Goal: Task Accomplishment & Management: Use online tool/utility

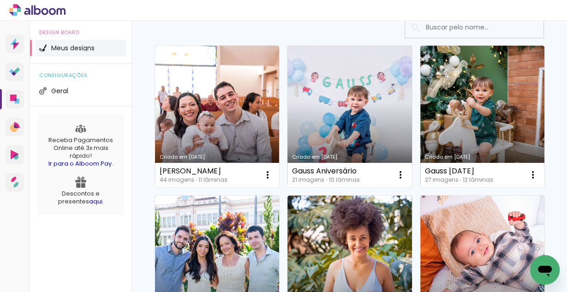
scroll to position [74, 0]
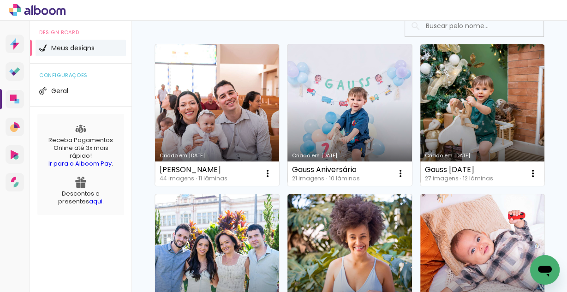
click at [350, 112] on link "Criado em [DATE]" at bounding box center [349, 115] width 124 height 142
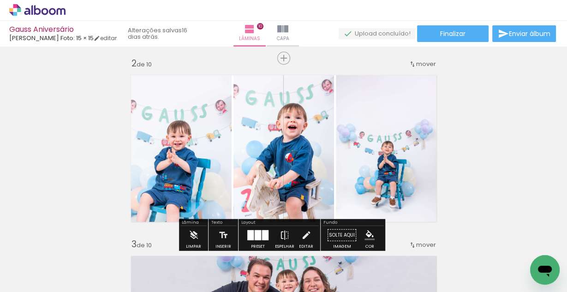
scroll to position [221, 0]
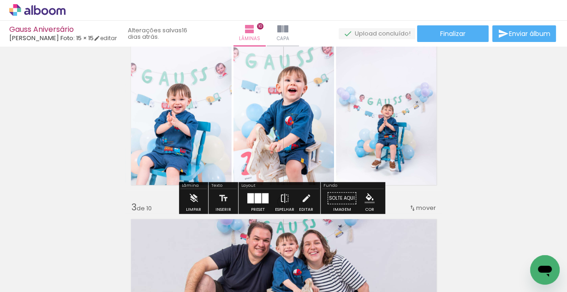
click at [402, 122] on quentale-photo at bounding box center [389, 112] width 106 height 158
click at [383, 99] on quentale-photo at bounding box center [389, 112] width 106 height 158
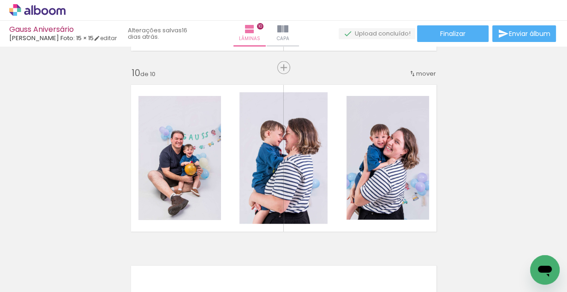
scroll to position [1578, 0]
